Goal: Find specific page/section

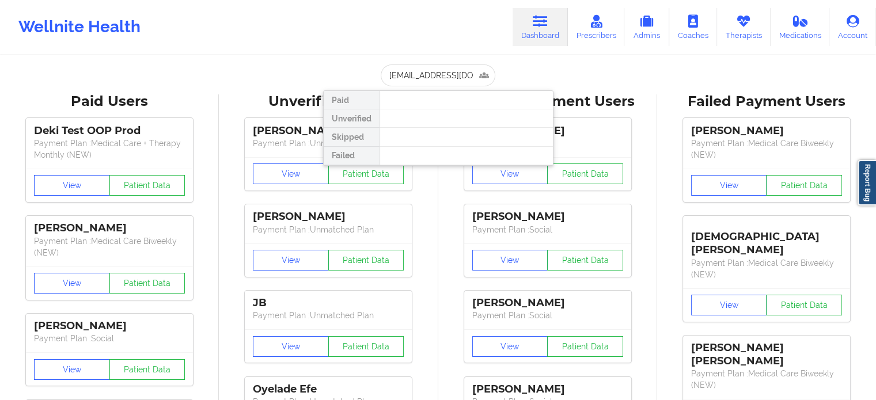
scroll to position [0, 7]
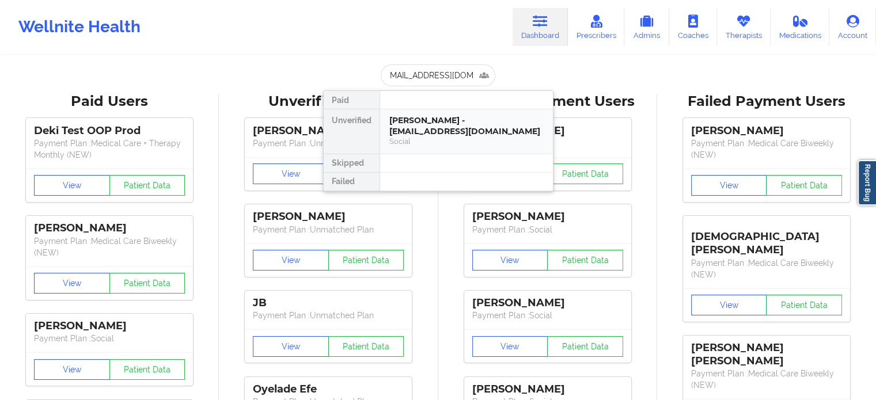
click at [431, 135] on div "[PERSON_NAME] - [EMAIL_ADDRESS][DOMAIN_NAME]" at bounding box center [466, 125] width 154 height 21
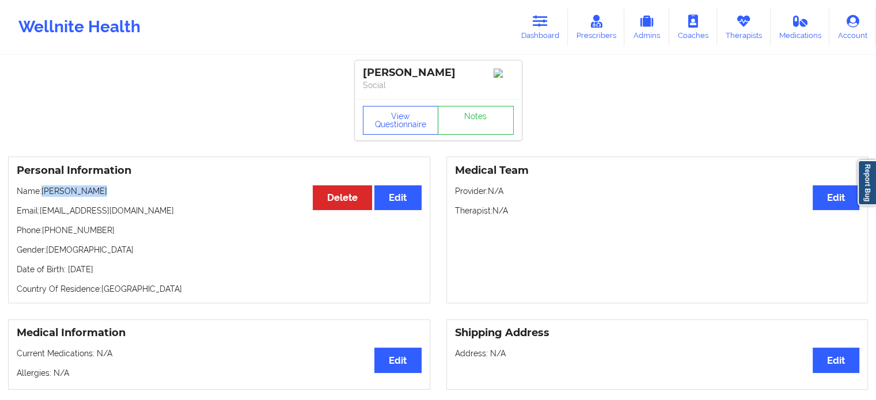
drag, startPoint x: 100, startPoint y: 192, endPoint x: 44, endPoint y: 197, distance: 56.7
click at [44, 197] on p "Name: [PERSON_NAME]" at bounding box center [219, 191] width 405 height 12
copy p "[PERSON_NAME]"
click at [401, 126] on button "View Questionnaire" at bounding box center [401, 120] width 76 height 29
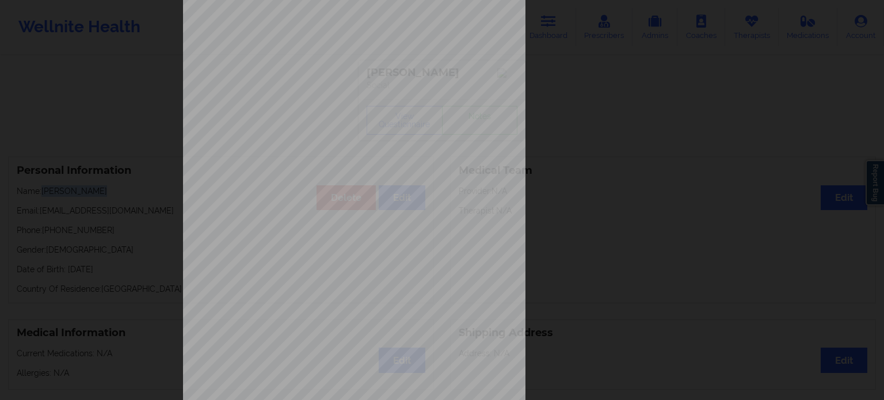
scroll to position [149, 0]
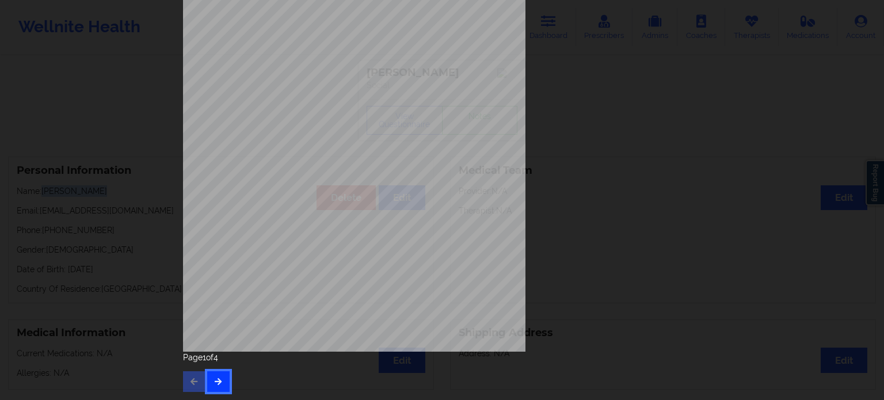
click at [215, 382] on icon "button" at bounding box center [219, 381] width 10 height 7
click at [219, 384] on icon "button" at bounding box center [219, 381] width 10 height 7
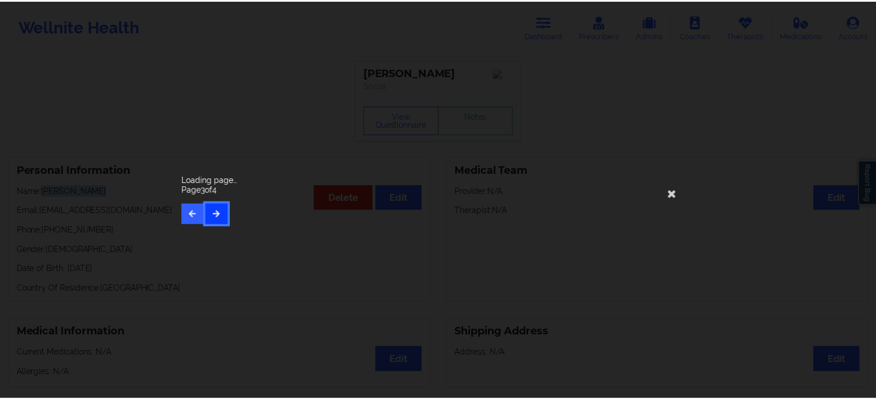
scroll to position [0, 0]
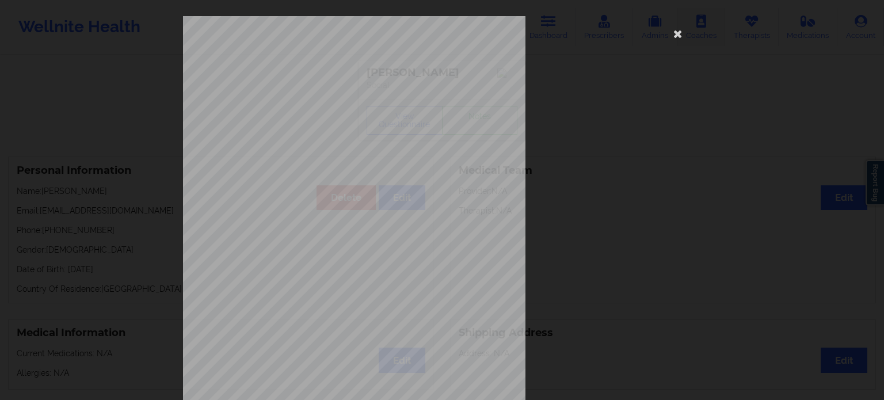
click at [679, 36] on icon at bounding box center [678, 33] width 18 height 18
